Goal: Navigation & Orientation: Go to known website

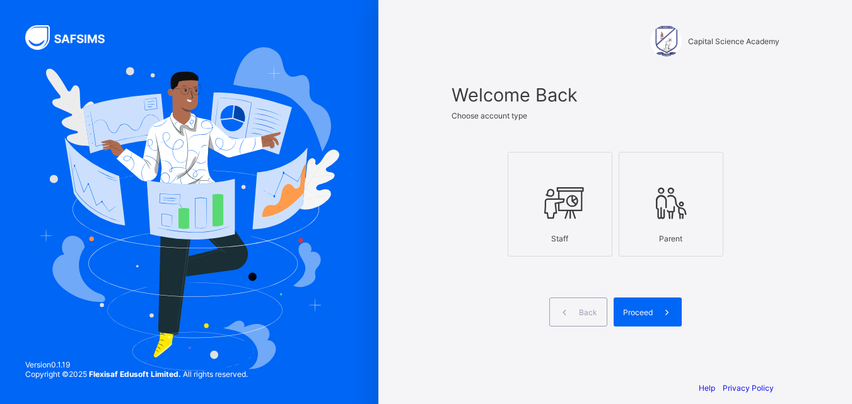
click at [648, 315] on span "Proceed" at bounding box center [638, 312] width 30 height 9
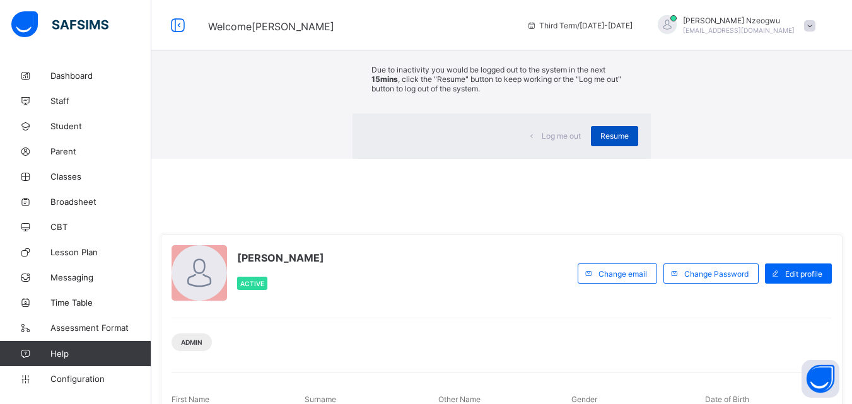
click at [601, 141] on span "Resume" at bounding box center [615, 135] width 28 height 9
